Goal: Transaction & Acquisition: Purchase product/service

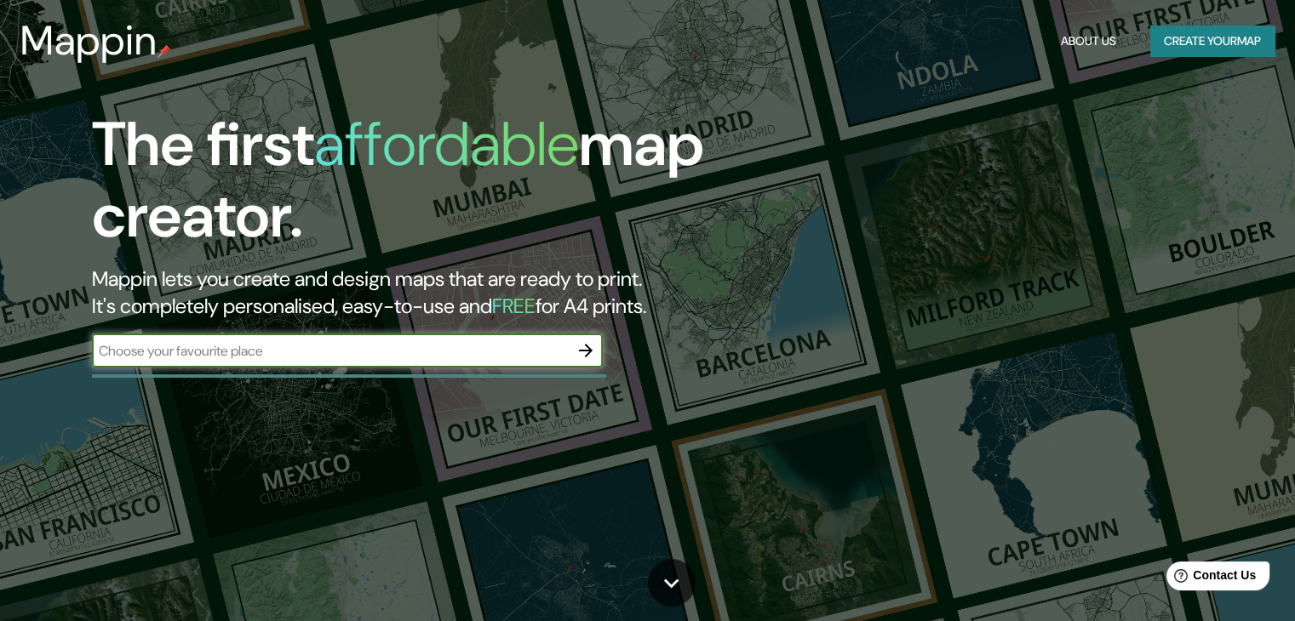
click at [281, 352] on input "text" at bounding box center [330, 351] width 477 height 20
type input "[PERSON_NAME]"
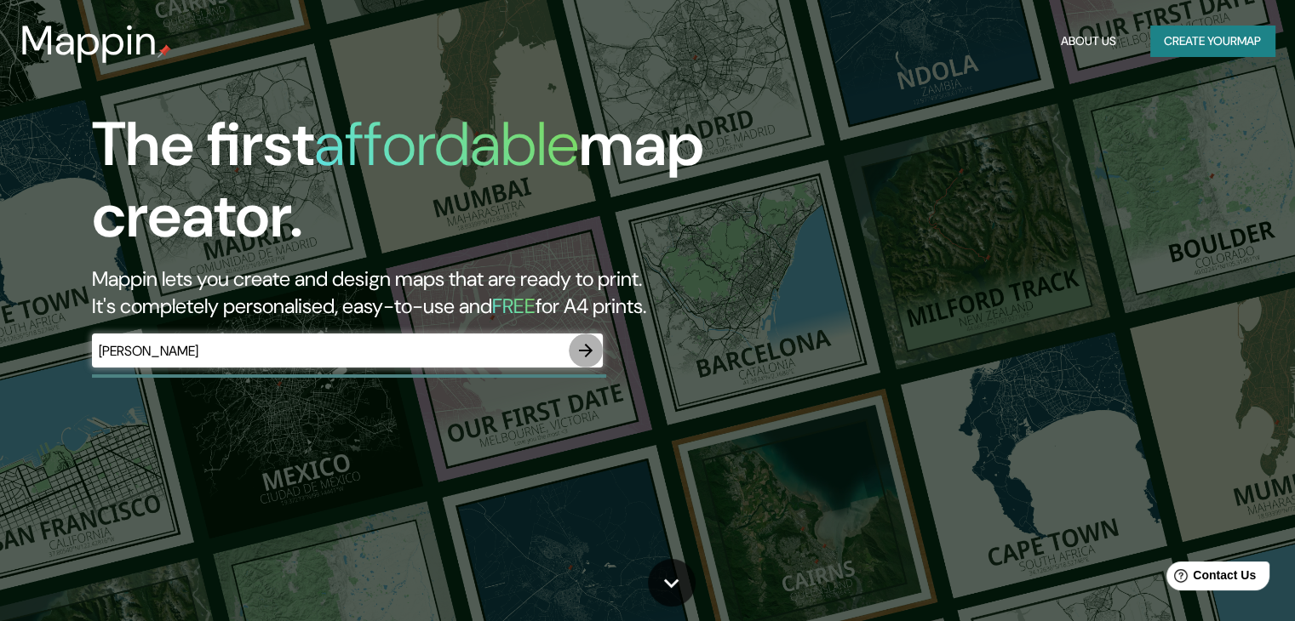
click at [580, 346] on icon "button" at bounding box center [585, 350] width 20 height 20
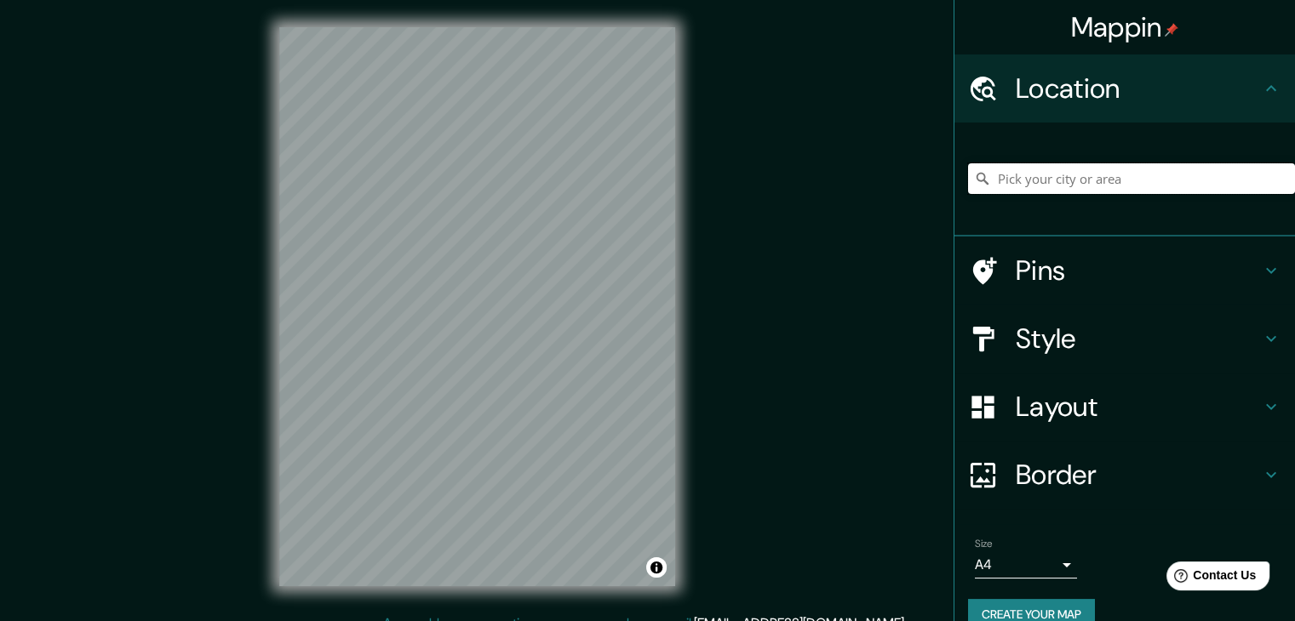
drag, startPoint x: 1095, startPoint y: 186, endPoint x: 1075, endPoint y: 184, distance: 20.6
click at [1083, 186] on input "Pick your city or area" at bounding box center [1131, 178] width 327 height 31
click at [815, 0] on div "Mappin Location Pins Style Layout Border Choose a border. Hint : you can make l…" at bounding box center [647, 320] width 1295 height 641
click at [1057, 186] on input "Pick your city or area" at bounding box center [1131, 178] width 327 height 31
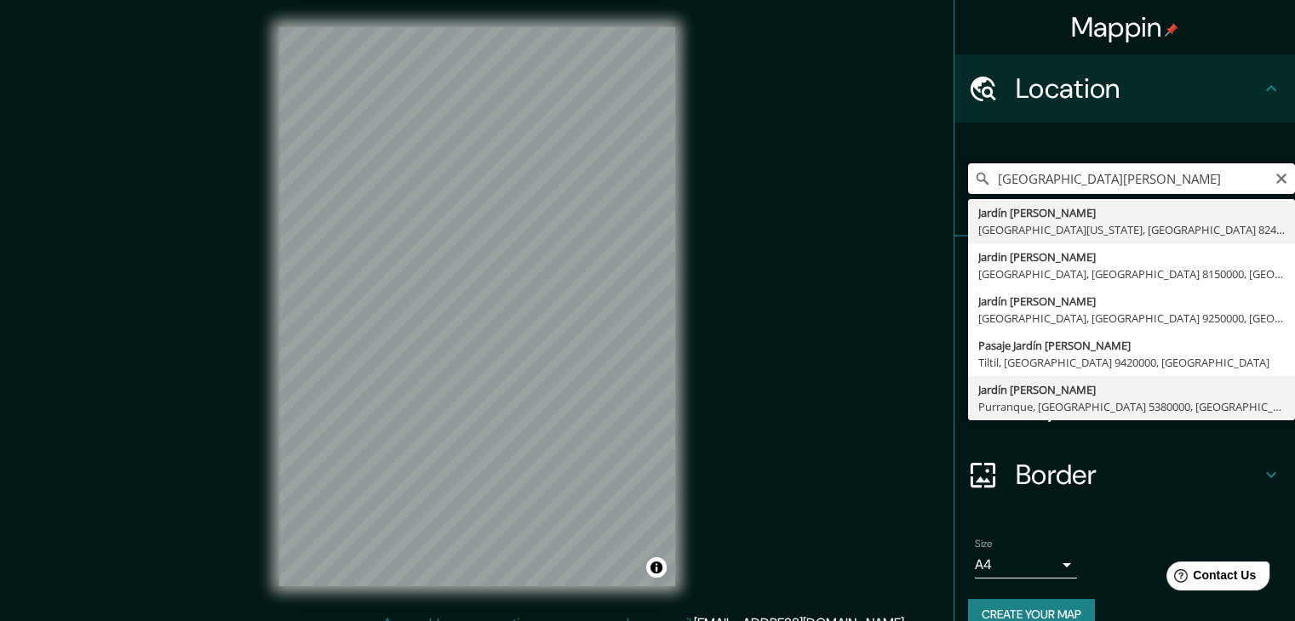
scroll to position [29, 0]
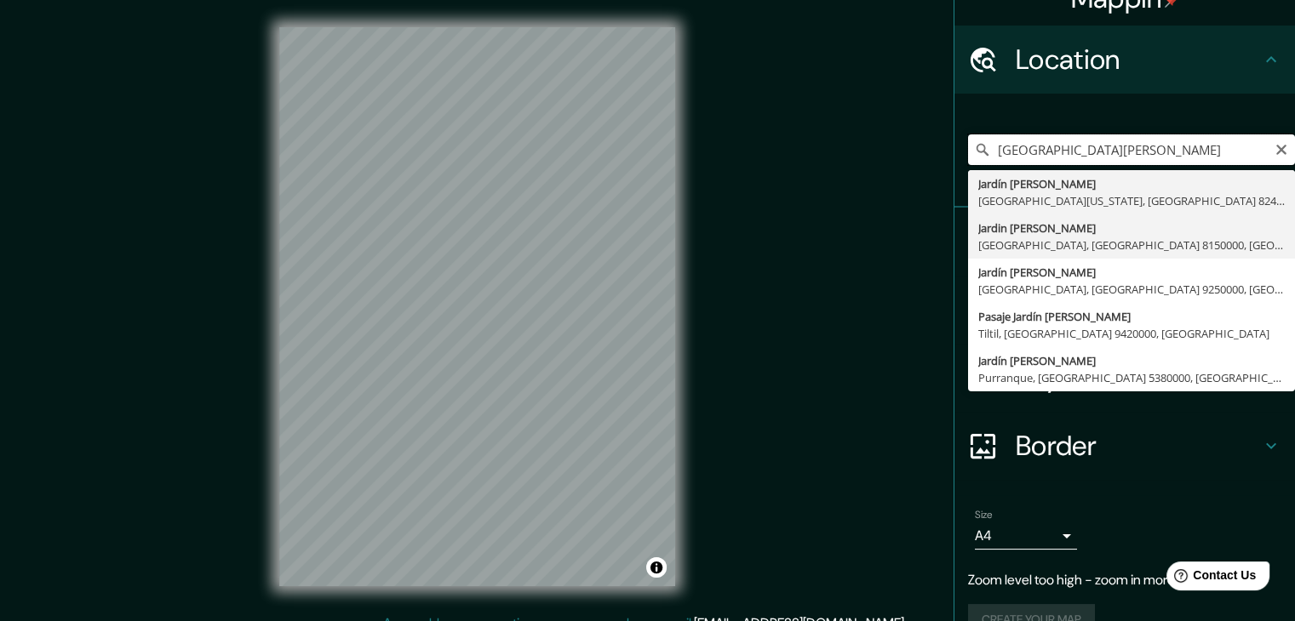
drag, startPoint x: 1100, startPoint y: 162, endPoint x: 976, endPoint y: 222, distance: 138.2
click at [885, 181] on div "Mappin Location [GEOGRAPHIC_DATA][PERSON_NAME][PERSON_NAME][US_STATE], [GEOGRAP…" at bounding box center [647, 320] width 1295 height 641
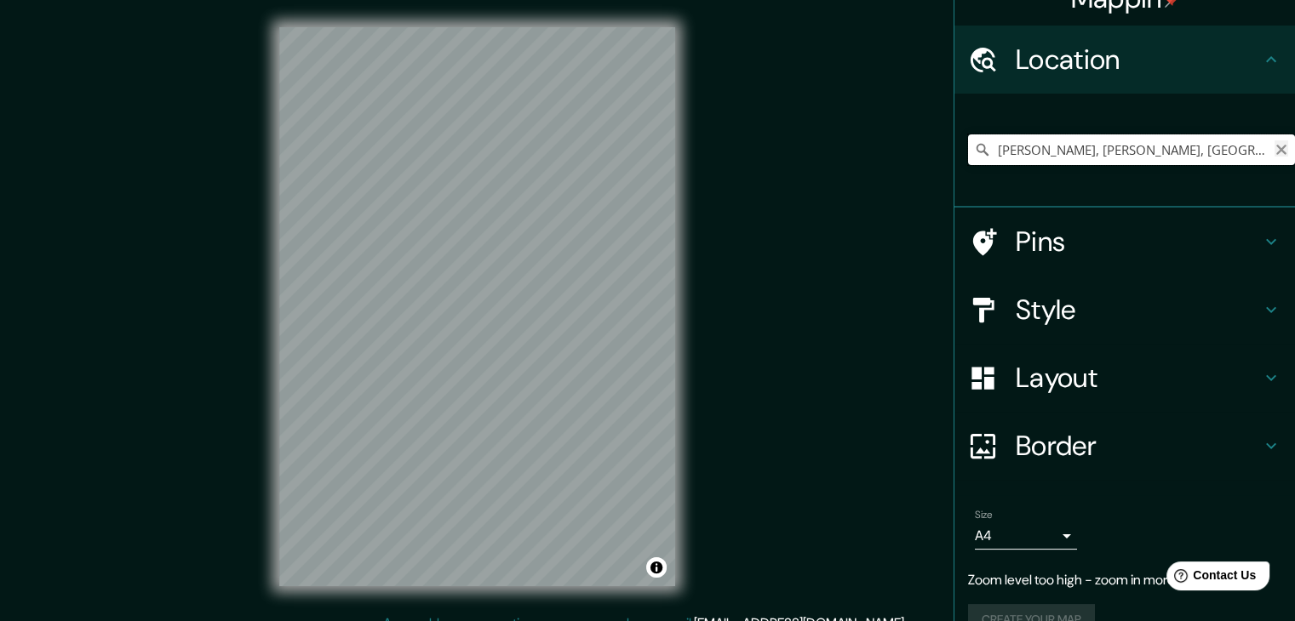
type input "[PERSON_NAME], [PERSON_NAME], [GEOGRAPHIC_DATA]"
click at [1274, 146] on icon "Clear" at bounding box center [1281, 150] width 14 height 14
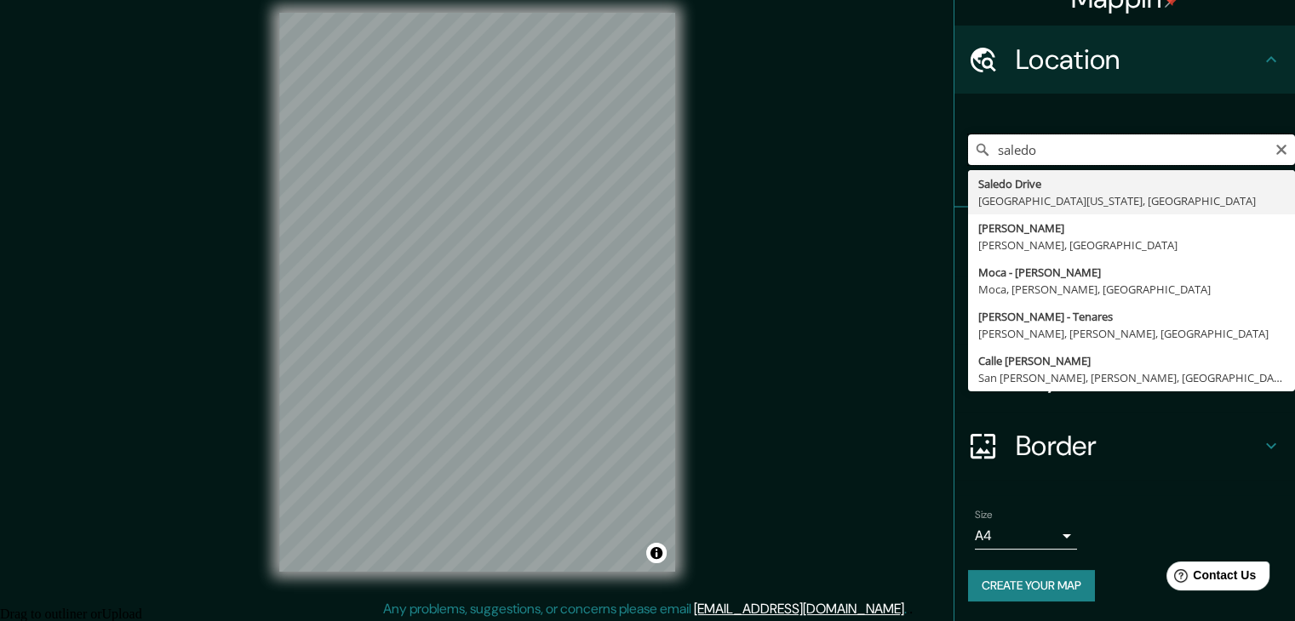
scroll to position [20, 0]
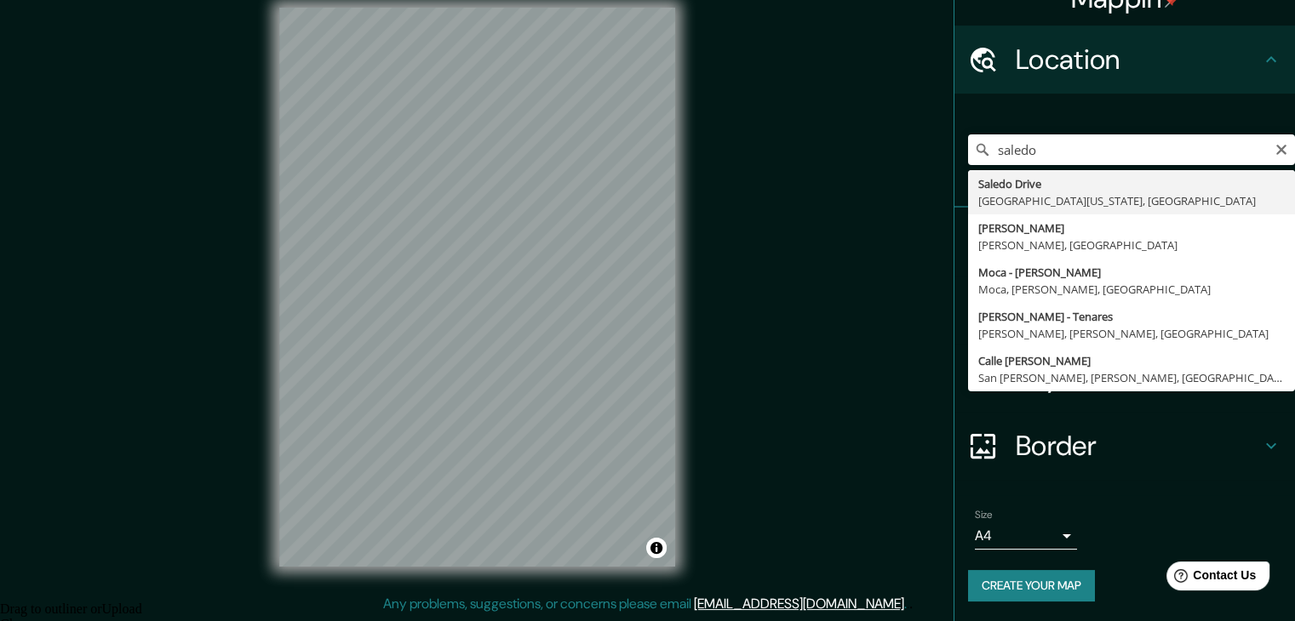
click at [1144, 529] on div "Size A4 single" at bounding box center [1124, 529] width 313 height 54
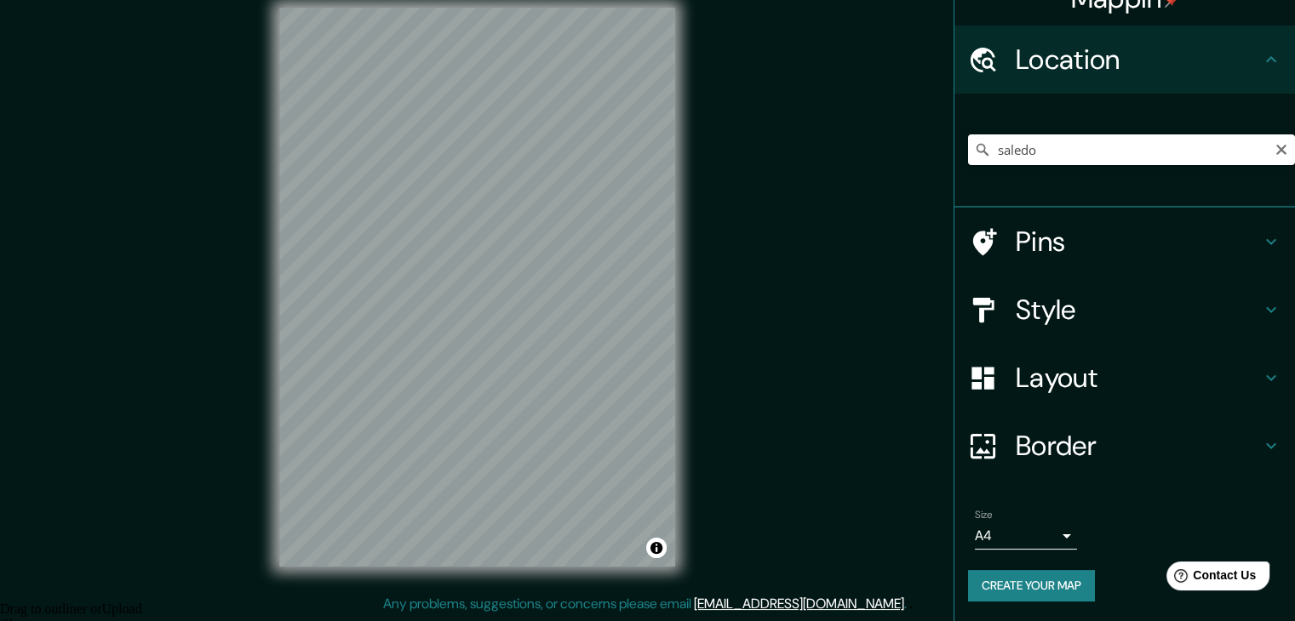
click at [1055, 308] on h4 "Style" at bounding box center [1137, 310] width 245 height 34
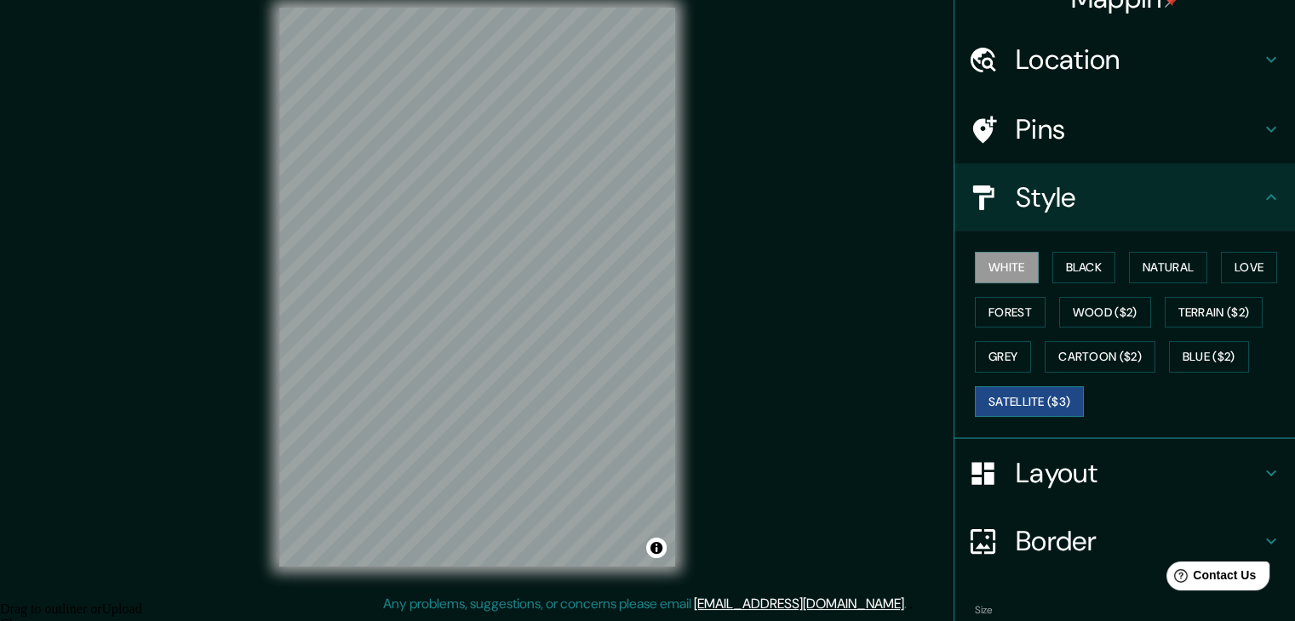
click at [1034, 389] on button "Satellite ($3)" at bounding box center [1029, 401] width 109 height 31
click at [1029, 124] on h4 "Pins" at bounding box center [1137, 129] width 245 height 34
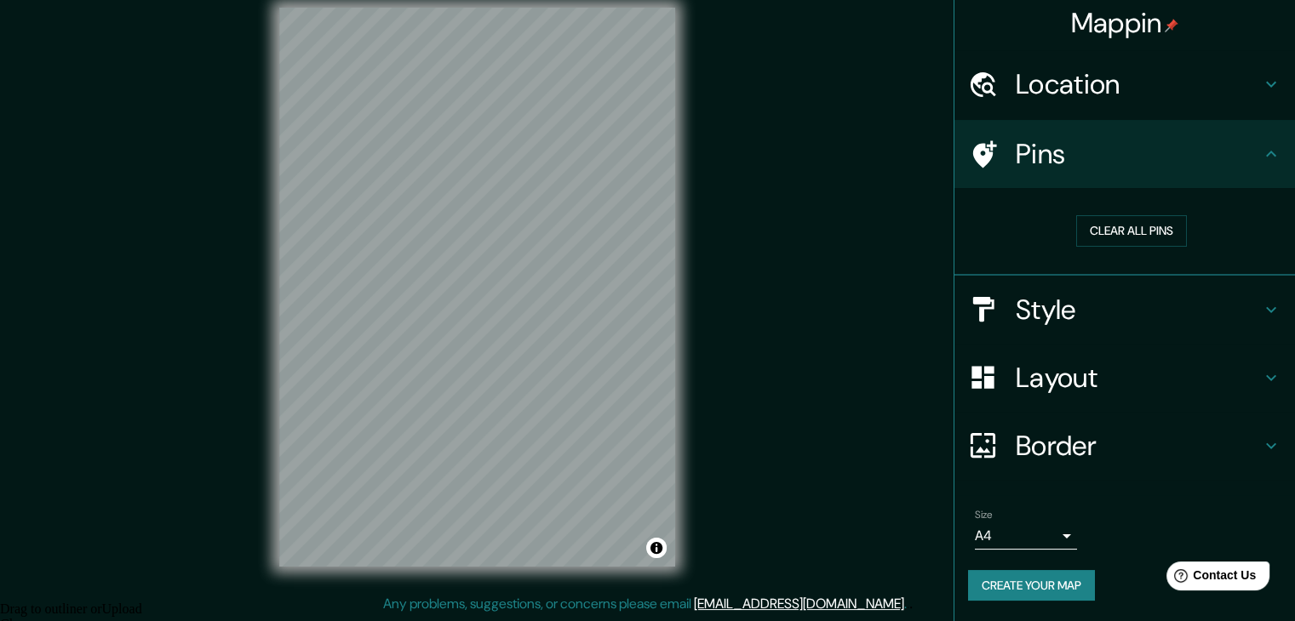
scroll to position [3, 0]
click at [1050, 90] on h4 "Location" at bounding box center [1137, 85] width 245 height 34
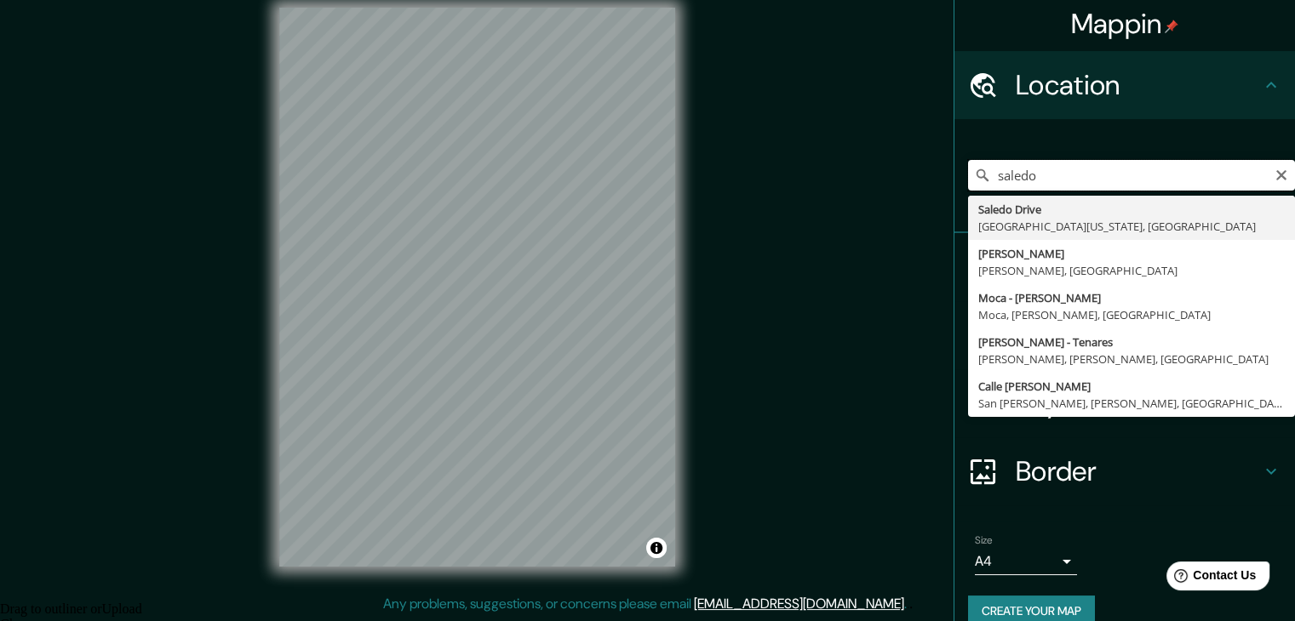
drag, startPoint x: 1045, startPoint y: 177, endPoint x: 692, endPoint y: 179, distance: 353.2
click at [692, 179] on div "Mappin Location saledo [GEOGRAPHIC_DATA][US_STATE], [GEOGRAPHIC_DATA] [GEOGRAPH…" at bounding box center [647, 300] width 1295 height 641
paste input "Fundación Jardín [PERSON_NAME]"
type input "Fundación Jardín [PERSON_NAME]"
